Goal: Information Seeking & Learning: Learn about a topic

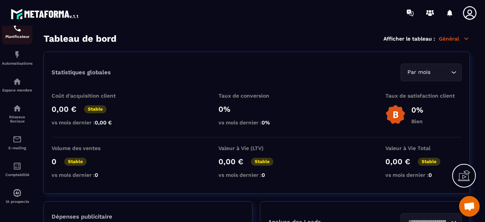
scroll to position [131, 0]
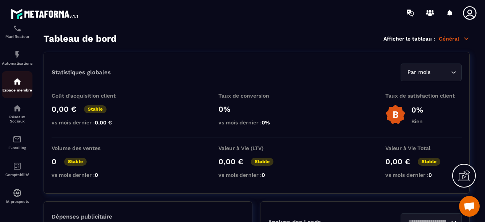
click at [19, 84] on div "Espace membre" at bounding box center [17, 84] width 31 height 15
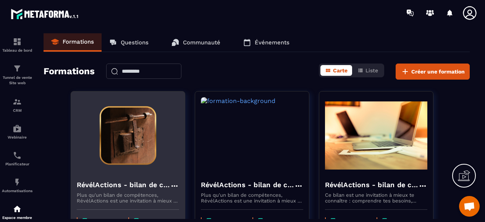
click at [144, 185] on h4 "RévélActions - bilan de compétences" at bounding box center [123, 184] width 93 height 11
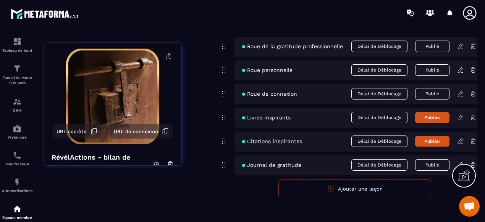
scroll to position [1938, 0]
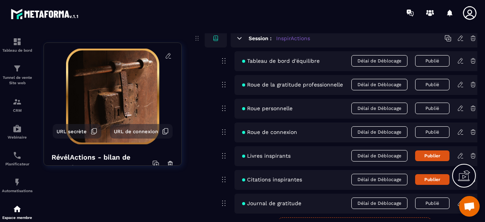
click at [457, 81] on icon at bounding box center [460, 84] width 7 height 7
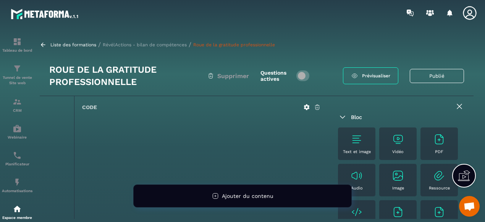
click at [150, 45] on p "RévélActions - bilan de compétences" at bounding box center [145, 44] width 84 height 5
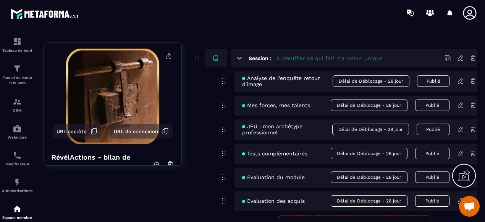
scroll to position [497, 0]
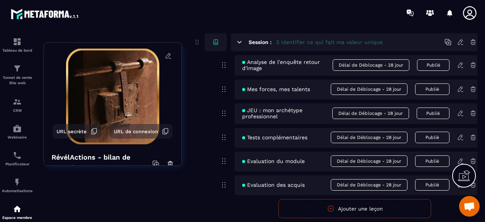
click at [458, 115] on icon at bounding box center [460, 112] width 5 height 5
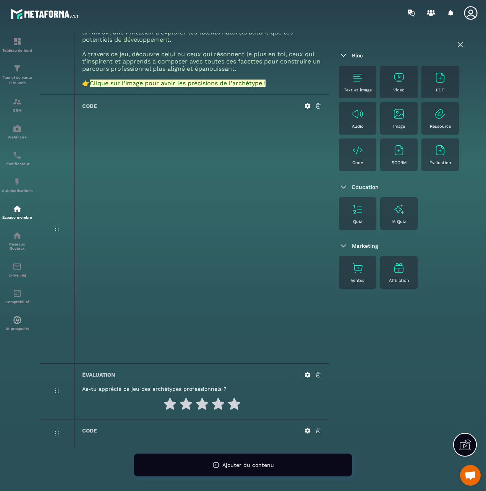
scroll to position [210, 0]
